Goal: Task Accomplishment & Management: Manage account settings

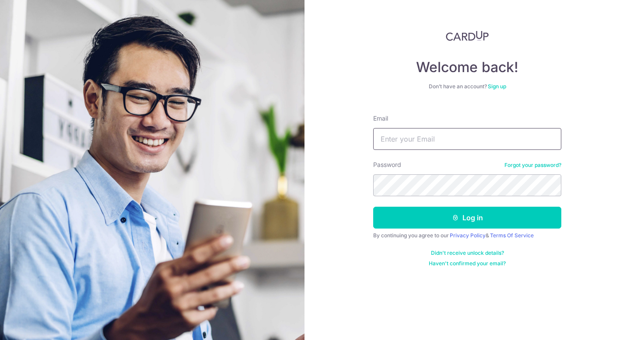
click at [427, 141] on input "Email" at bounding box center [467, 139] width 188 height 22
type input "[EMAIL_ADDRESS][DOMAIN_NAME]"
click at [373, 207] on button "Log in" at bounding box center [467, 218] width 188 height 22
